Goal: Task Accomplishment & Management: Manage account settings

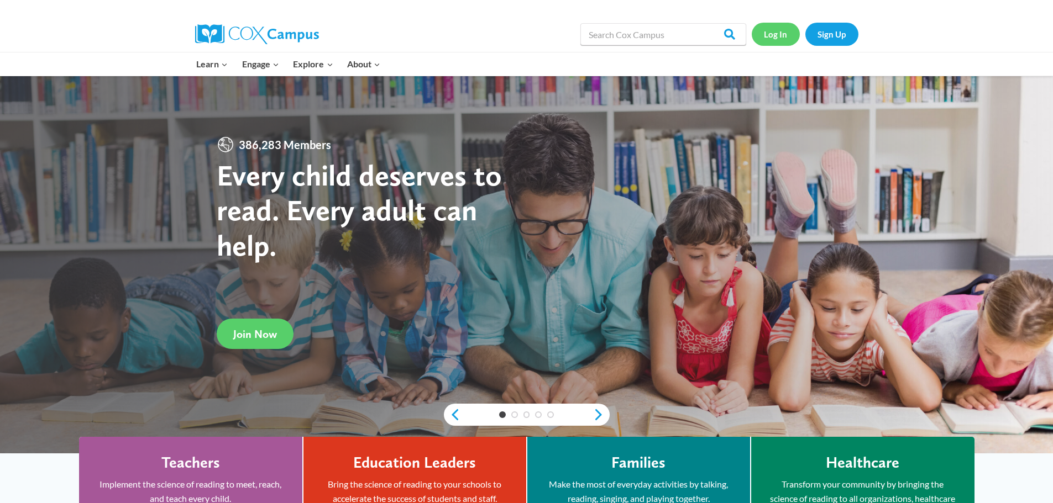
click at [787, 36] on link "Log In" at bounding box center [775, 34] width 48 height 23
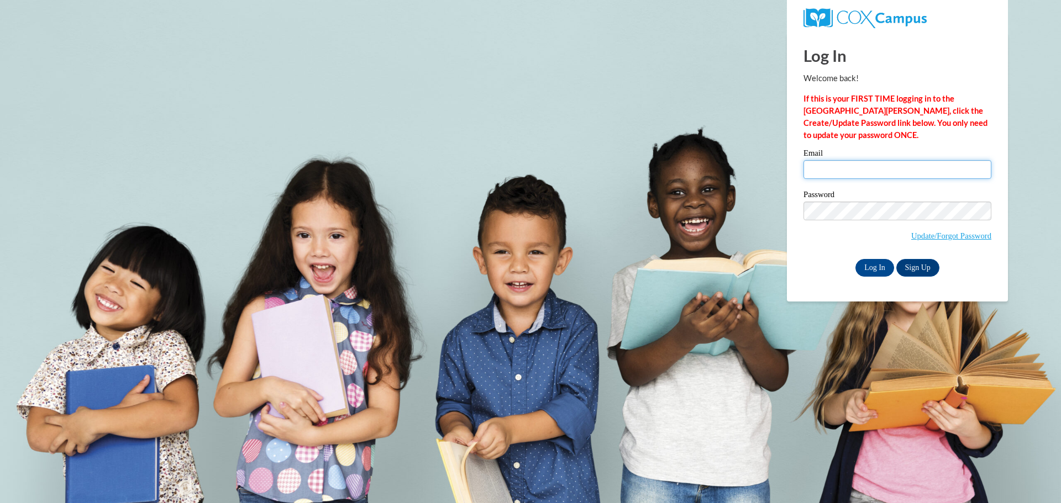
click at [853, 162] on input "Email" at bounding box center [897, 169] width 188 height 19
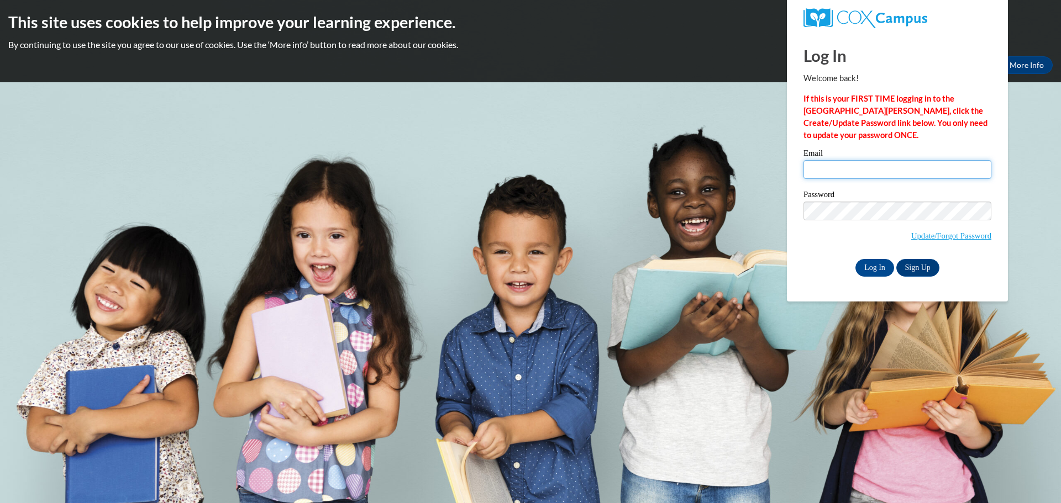
click at [853, 165] on input "Email" at bounding box center [897, 169] width 188 height 19
type input "ligginsmicah@gmail.com"
click at [872, 266] on input "Log In" at bounding box center [874, 268] width 39 height 18
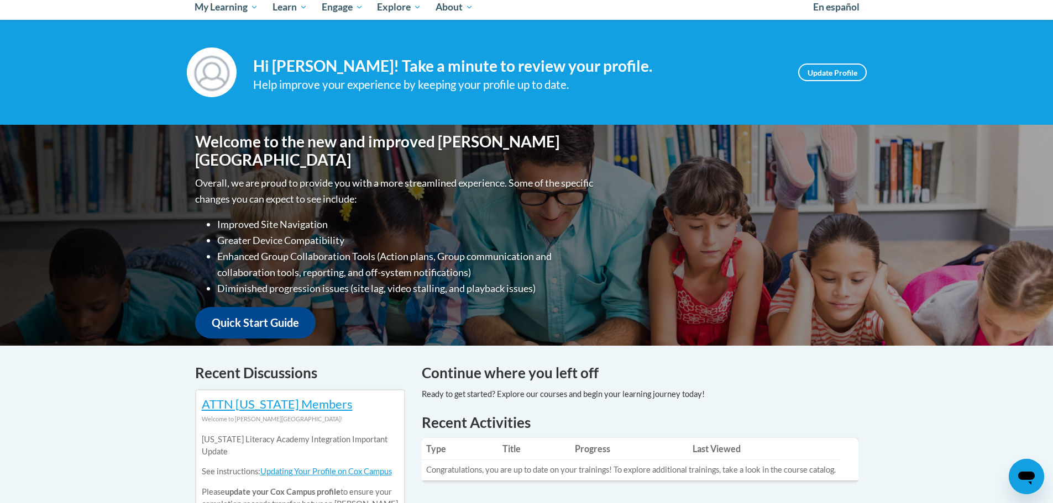
scroll to position [111, 0]
